Goal: Go to known website: Go to known website

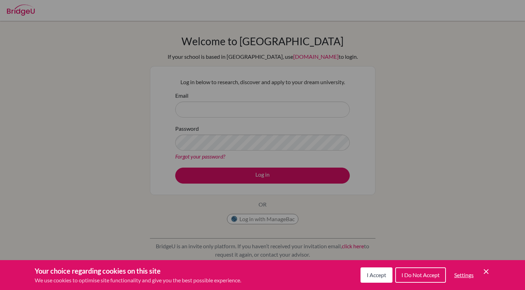
click at [39, 95] on div "Cookie Preferences" at bounding box center [262, 145] width 525 height 290
click at [216, 111] on div "Cookie Preferences" at bounding box center [262, 145] width 525 height 290
click at [377, 278] on span "I Accept" at bounding box center [376, 274] width 19 height 7
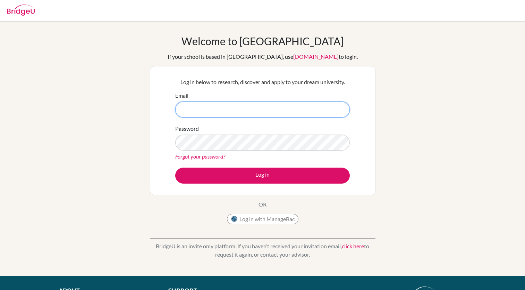
click at [197, 110] on input "Email" at bounding box center [262, 109] width 175 height 16
paste input "[EMAIL_ADDRESS][DOMAIN_NAME]"
type input "[EMAIL_ADDRESS][DOMAIN_NAME]"
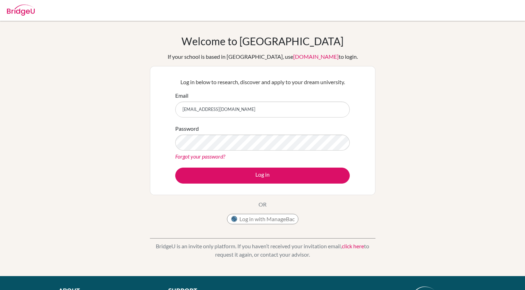
click at [60, 96] on div "Welcome to [GEOGRAPHIC_DATA] If your school is based in [GEOGRAPHIC_DATA], use …" at bounding box center [262, 148] width 525 height 227
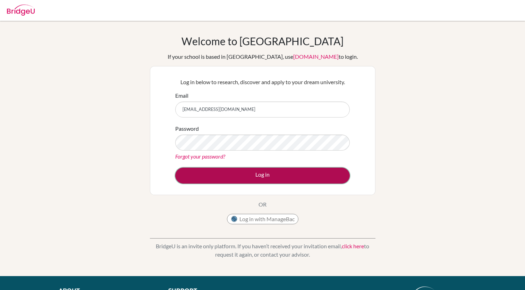
click at [259, 177] on button "Log in" at bounding box center [262, 175] width 175 height 16
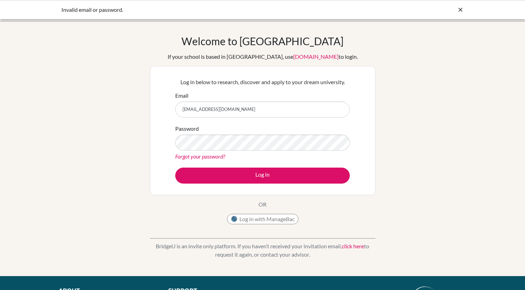
click at [471, 159] on div "Welcome to [GEOGRAPHIC_DATA] If your school is based in [GEOGRAPHIC_DATA], use …" at bounding box center [262, 148] width 525 height 227
click at [55, 108] on div "Welcome to [GEOGRAPHIC_DATA] If your school is based in [GEOGRAPHIC_DATA], use …" at bounding box center [262, 148] width 525 height 227
click at [293, 57] on link "[DOMAIN_NAME]" at bounding box center [315, 56] width 45 height 7
